Goal: Navigation & Orientation: Find specific page/section

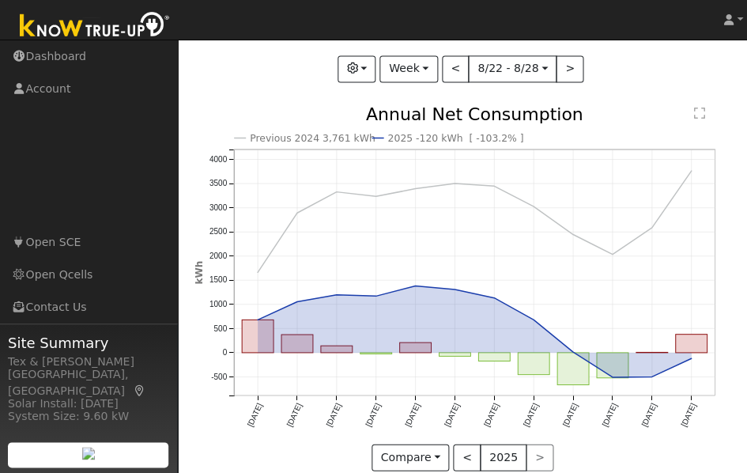
scroll to position [390, 0]
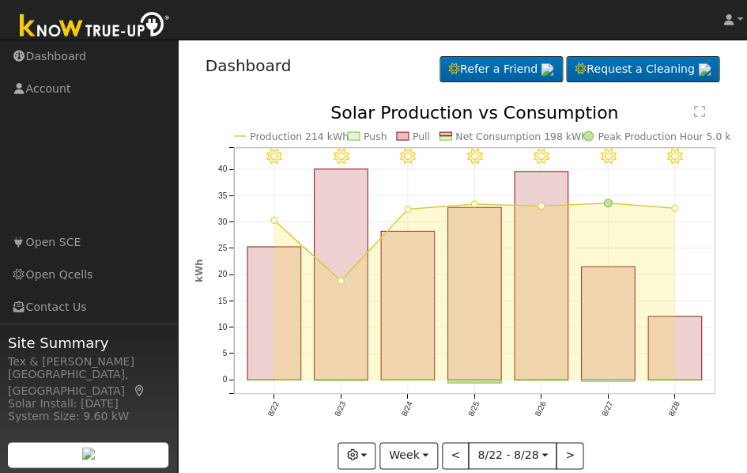
scroll to position [21, 0]
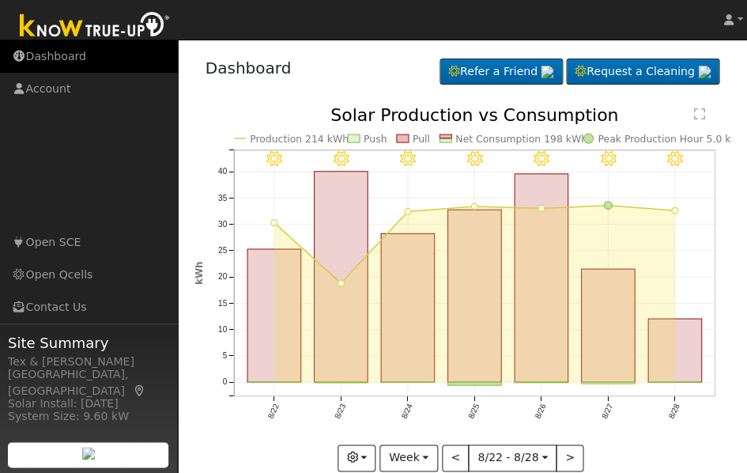
click at [58, 58] on link "Dashboard" at bounding box center [89, 56] width 178 height 32
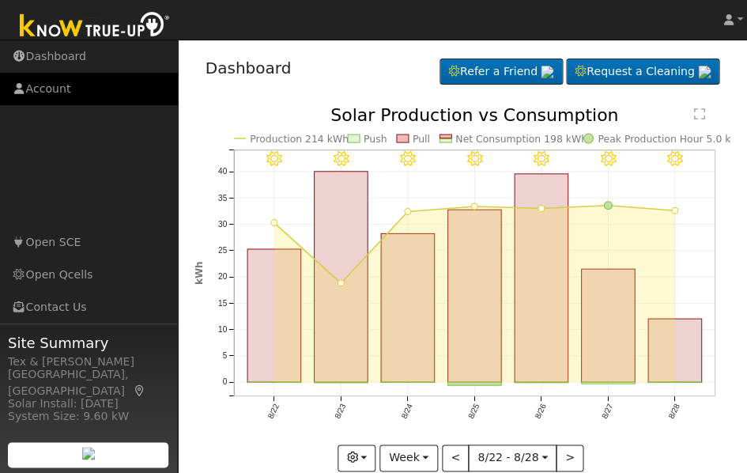
click at [60, 91] on link "Account" at bounding box center [89, 89] width 178 height 32
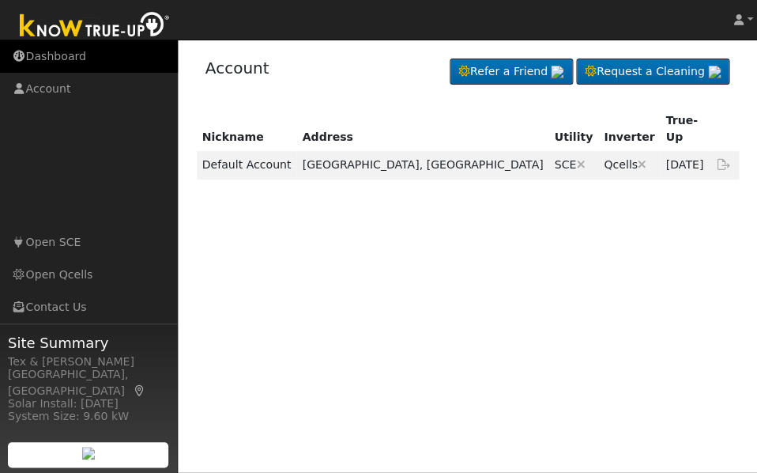
click at [71, 57] on link "Dashboard" at bounding box center [89, 56] width 178 height 32
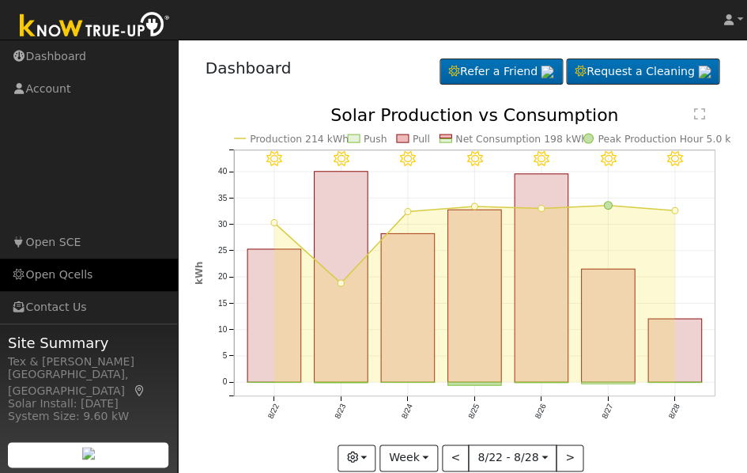
click at [62, 270] on link "Open Qcells" at bounding box center [89, 274] width 178 height 32
